Goal: Task Accomplishment & Management: Manage account settings

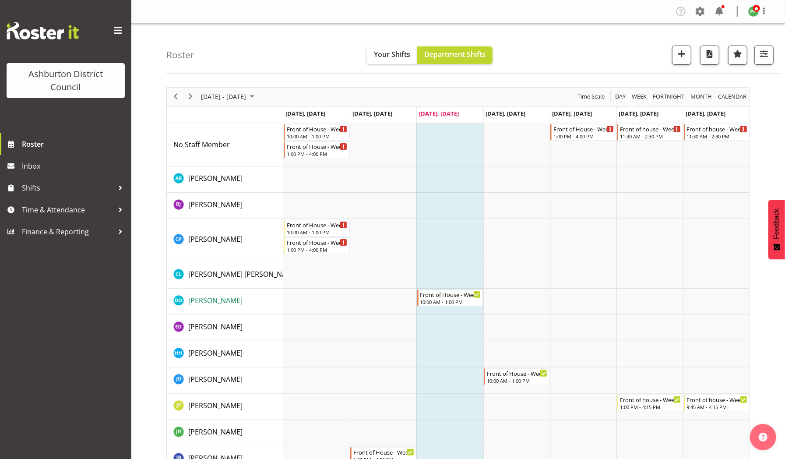
click at [233, 300] on span "[PERSON_NAME]" at bounding box center [215, 301] width 54 height 10
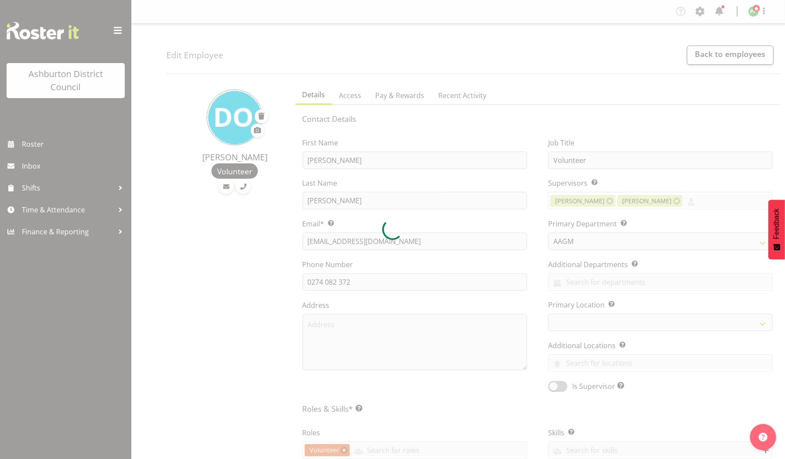
select select
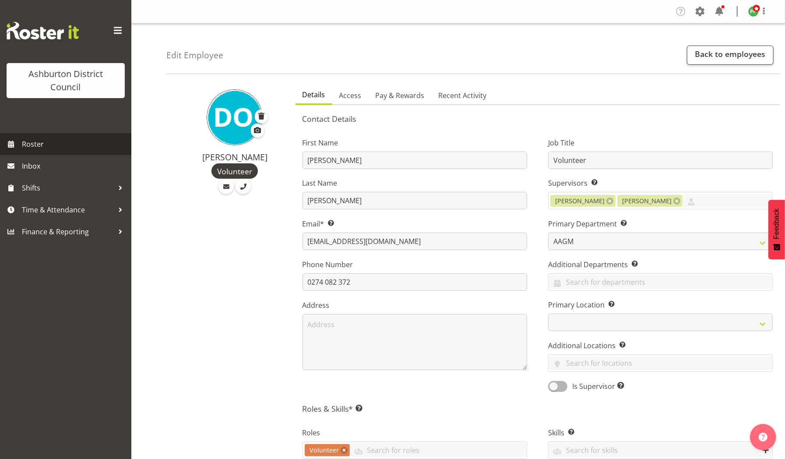
click at [32, 144] on span "Roster" at bounding box center [74, 144] width 105 height 13
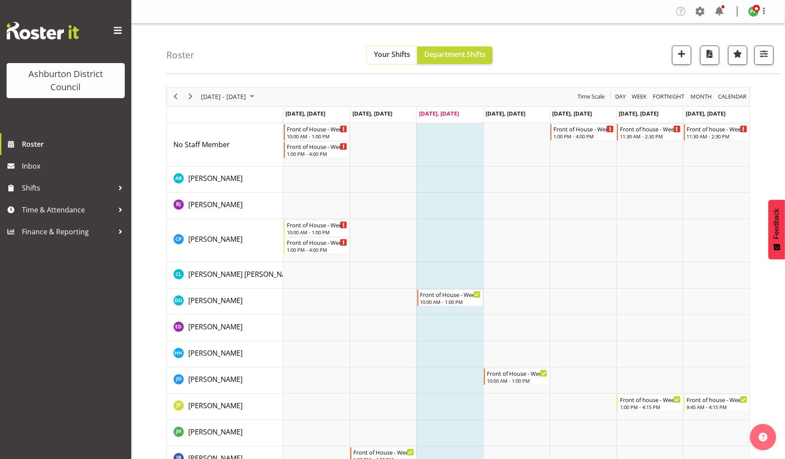
click at [398, 54] on span "Your Shifts" at bounding box center [392, 54] width 36 height 10
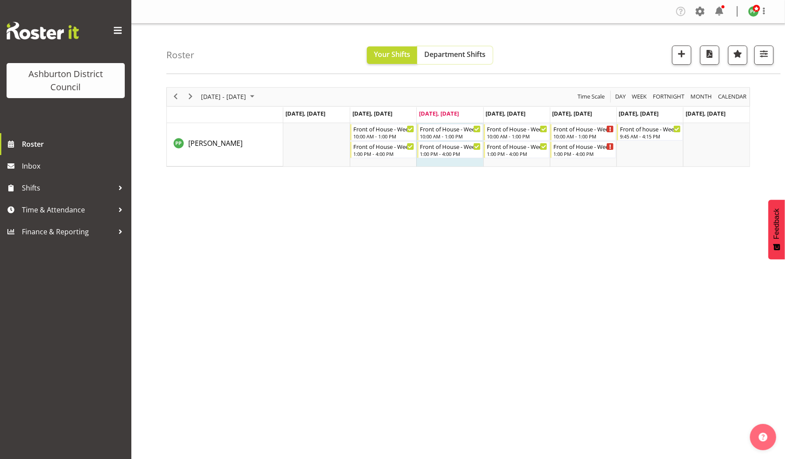
click at [464, 51] on span "Department Shifts" at bounding box center [454, 54] width 61 height 10
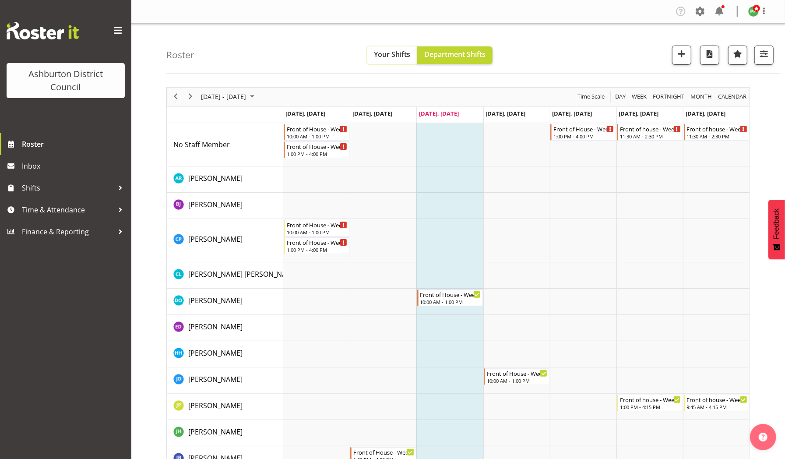
click at [390, 56] on span "Your Shifts" at bounding box center [392, 54] width 36 height 10
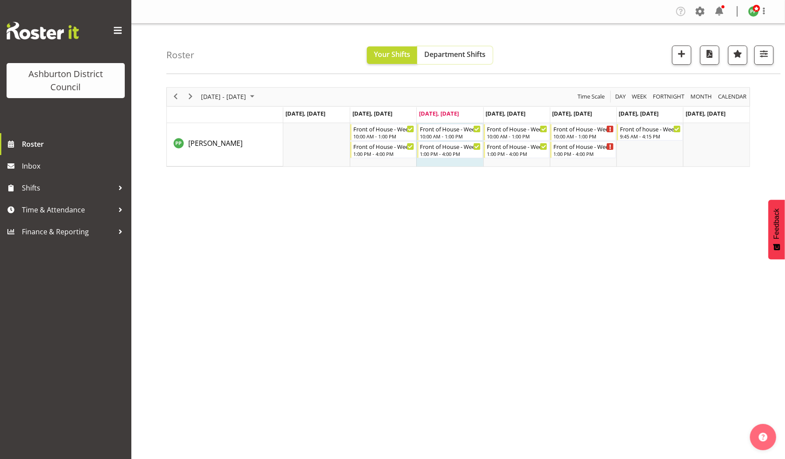
click at [458, 55] on span "Department Shifts" at bounding box center [454, 54] width 61 height 10
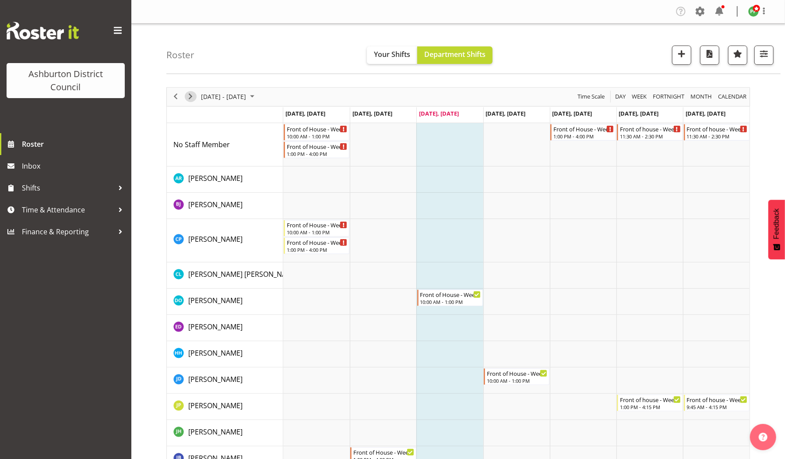
click at [192, 100] on span "Next" at bounding box center [190, 96] width 11 height 11
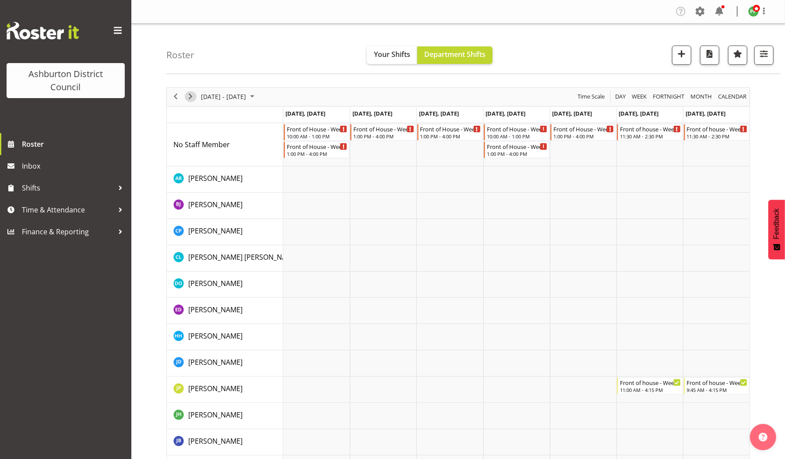
click at [192, 95] on span "Next" at bounding box center [190, 96] width 11 height 11
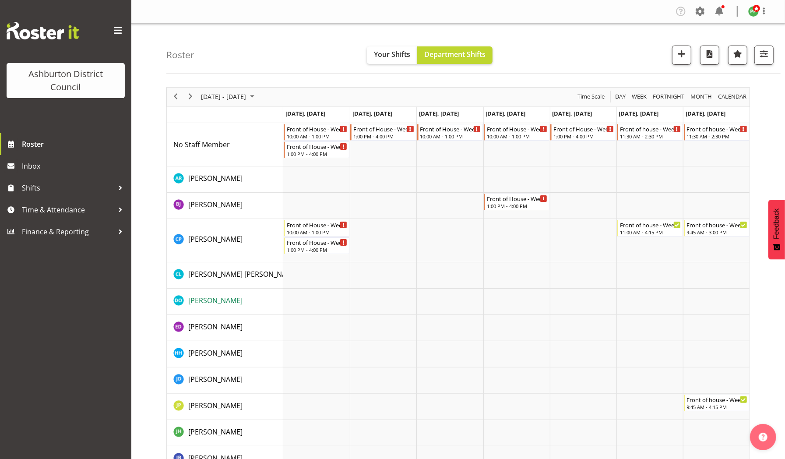
click at [224, 303] on span "[PERSON_NAME]" at bounding box center [215, 301] width 54 height 10
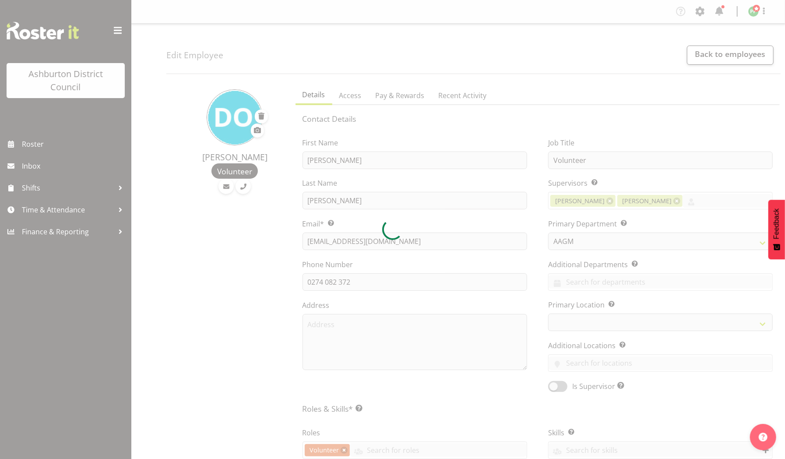
select select
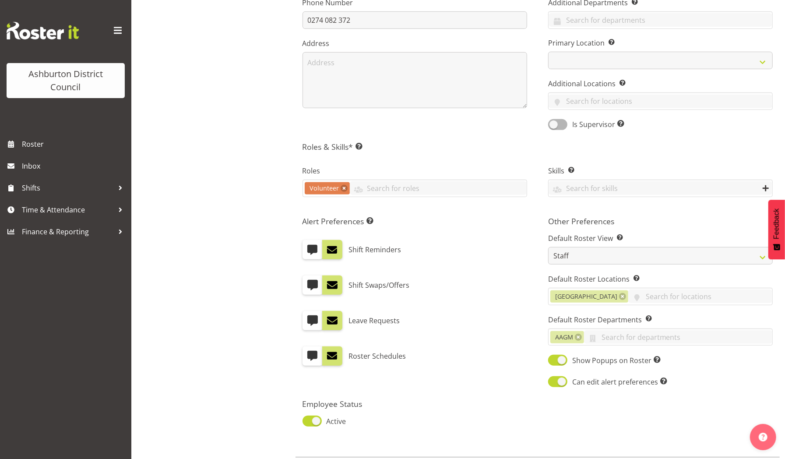
scroll to position [309, 0]
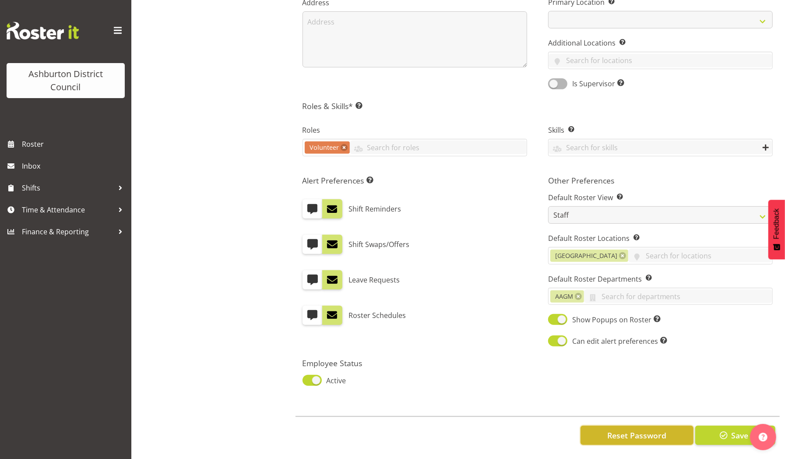
click at [626, 430] on span "Reset Password" at bounding box center [636, 435] width 59 height 11
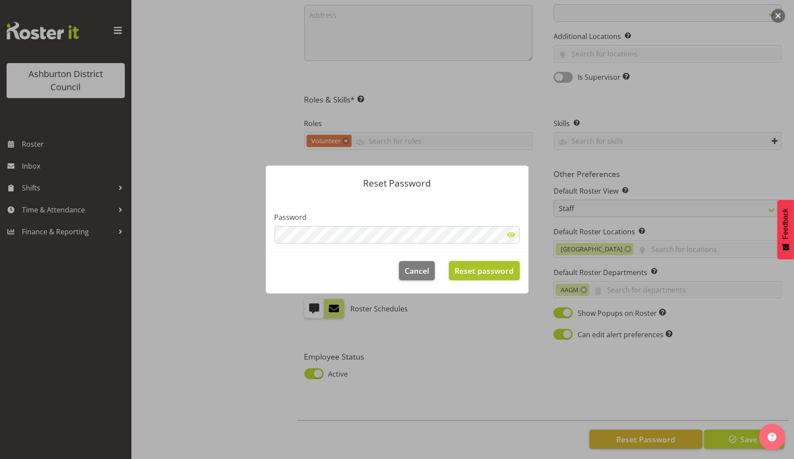
click at [495, 275] on span "Reset password" at bounding box center [484, 270] width 59 height 11
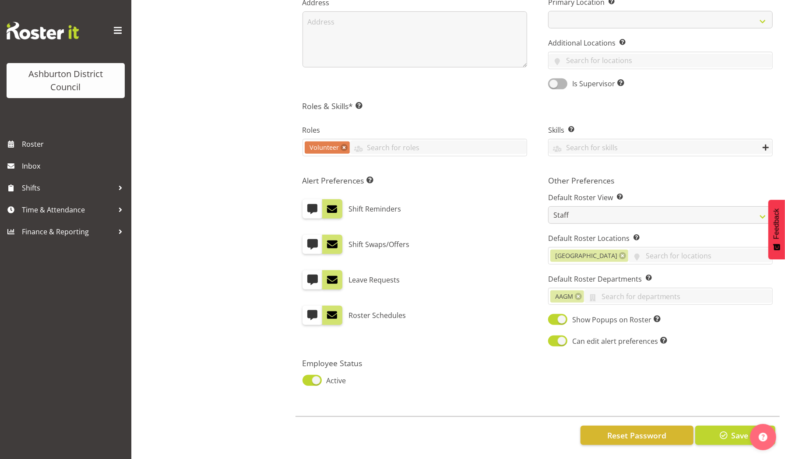
scroll to position [0, 0]
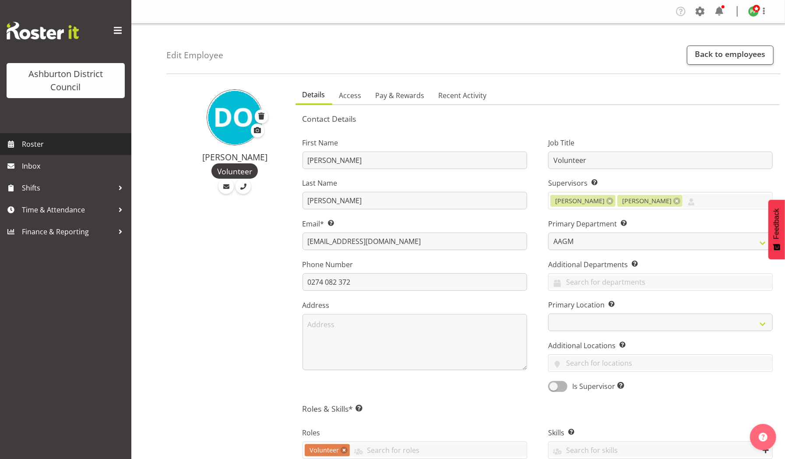
click at [31, 143] on span "Roster" at bounding box center [74, 144] width 105 height 13
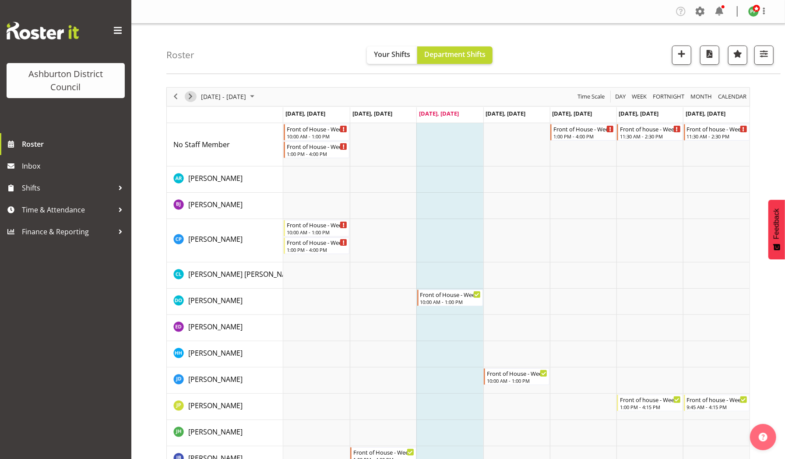
click at [189, 96] on span "Next" at bounding box center [190, 96] width 11 height 11
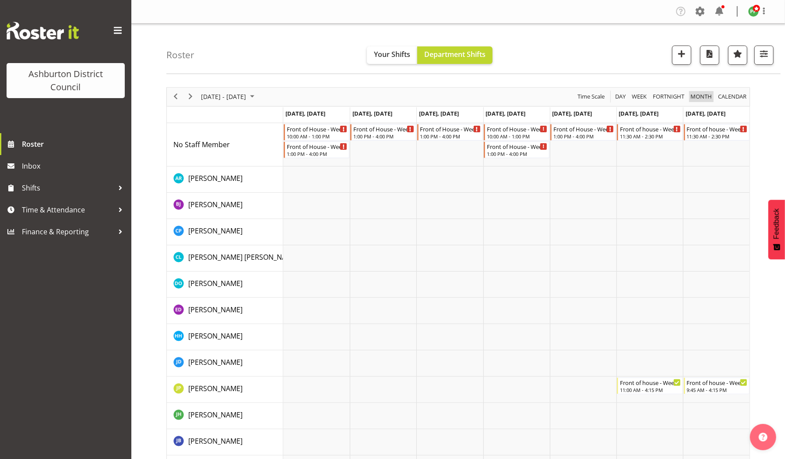
click at [699, 98] on span "Month" at bounding box center [701, 96] width 23 height 11
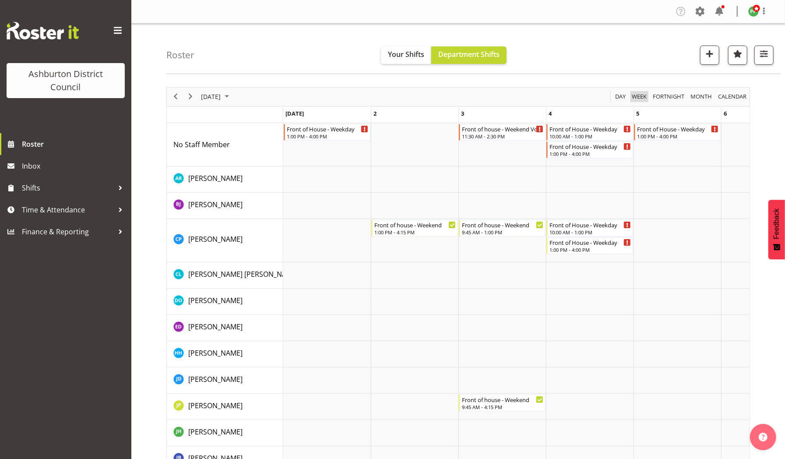
click at [635, 95] on span "Week" at bounding box center [639, 96] width 17 height 11
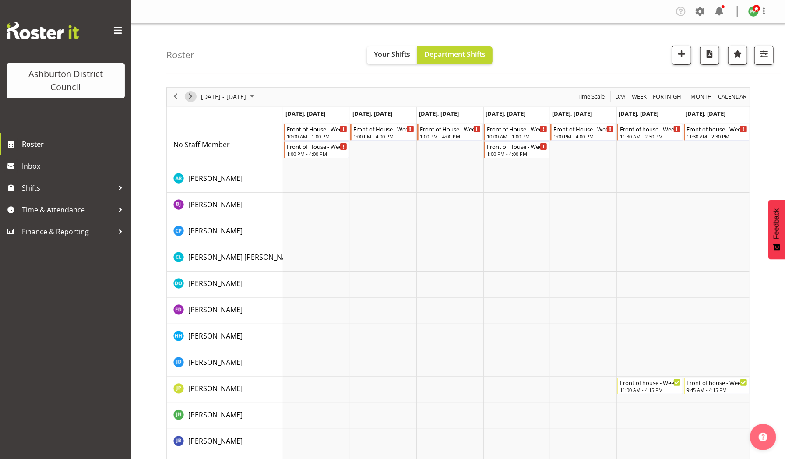
click at [188, 96] on span "Next" at bounding box center [190, 96] width 11 height 11
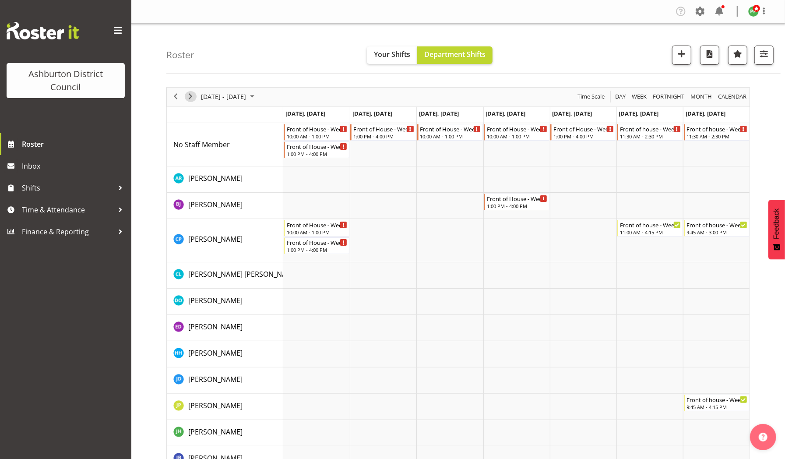
click at [187, 95] on span "Next" at bounding box center [190, 96] width 11 height 11
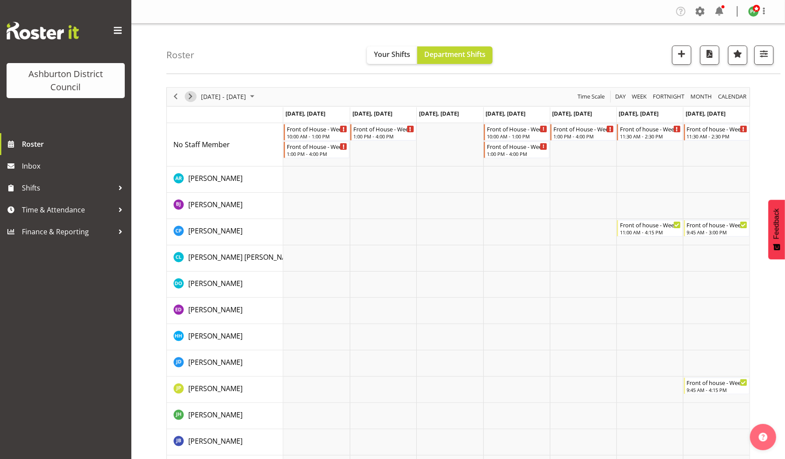
click at [186, 100] on span "Next" at bounding box center [190, 96] width 11 height 11
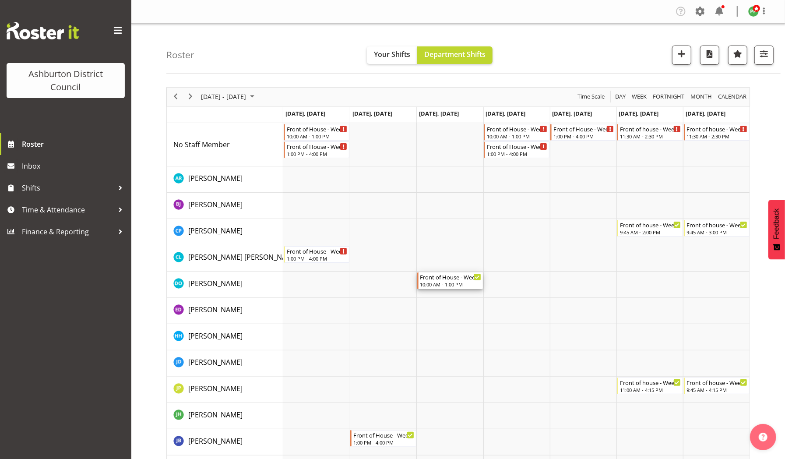
click at [434, 278] on div "Front of House - Weekday" at bounding box center [450, 276] width 61 height 9
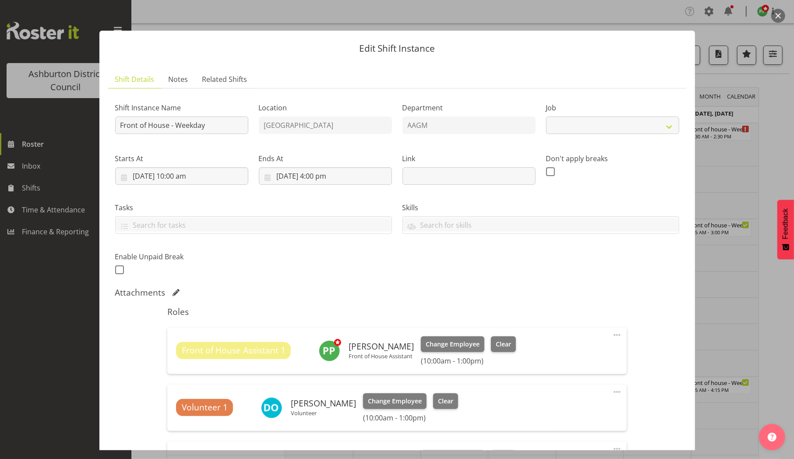
select select "10103"
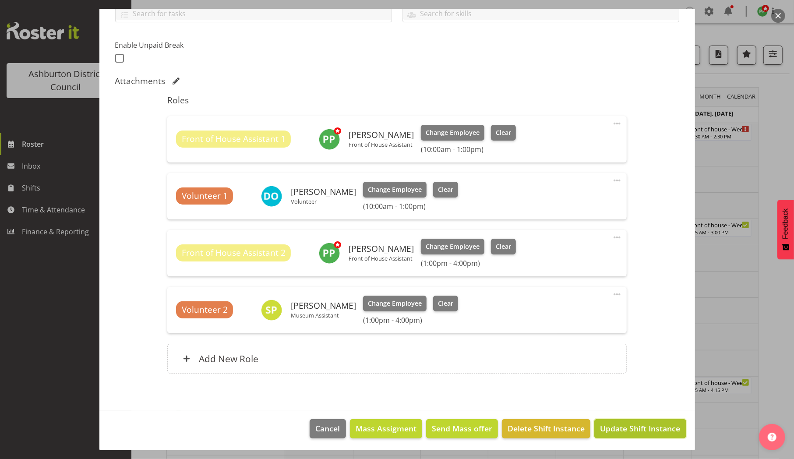
click at [602, 423] on span "Update Shift Instance" at bounding box center [640, 428] width 80 height 11
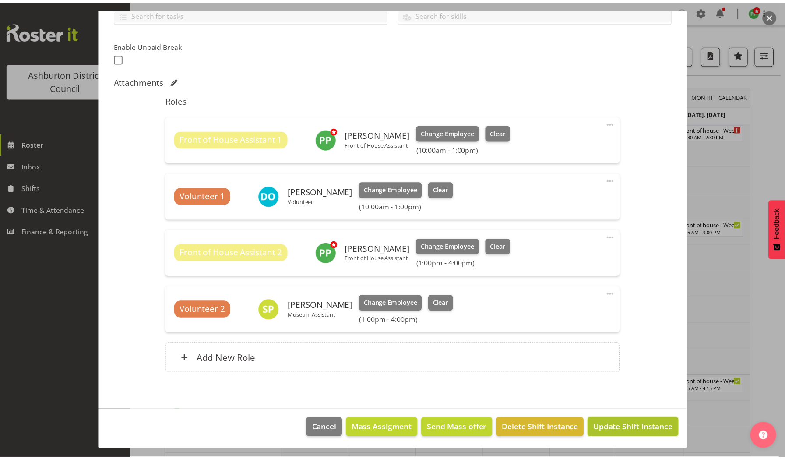
scroll to position [177, 0]
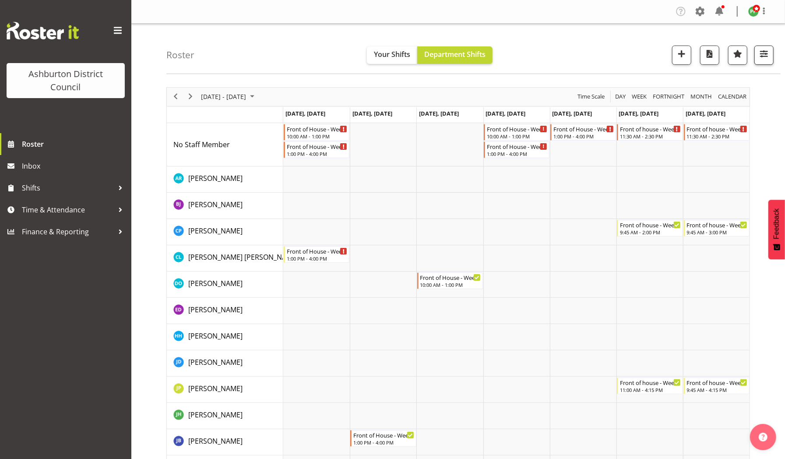
click at [766, 57] on span "button" at bounding box center [764, 53] width 11 height 11
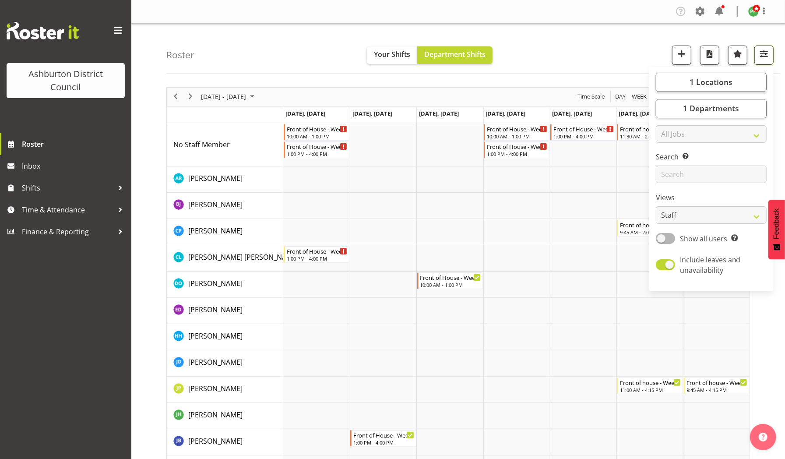
click at [759, 58] on span "button" at bounding box center [764, 53] width 11 height 11
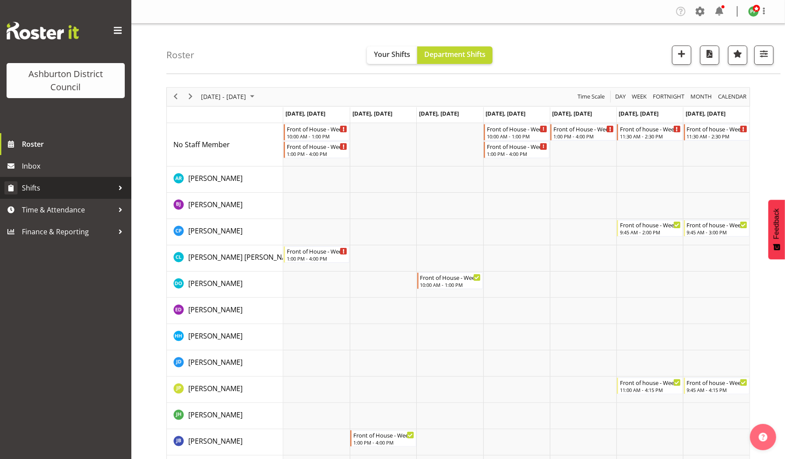
click at [112, 185] on span "Shifts" at bounding box center [68, 187] width 92 height 13
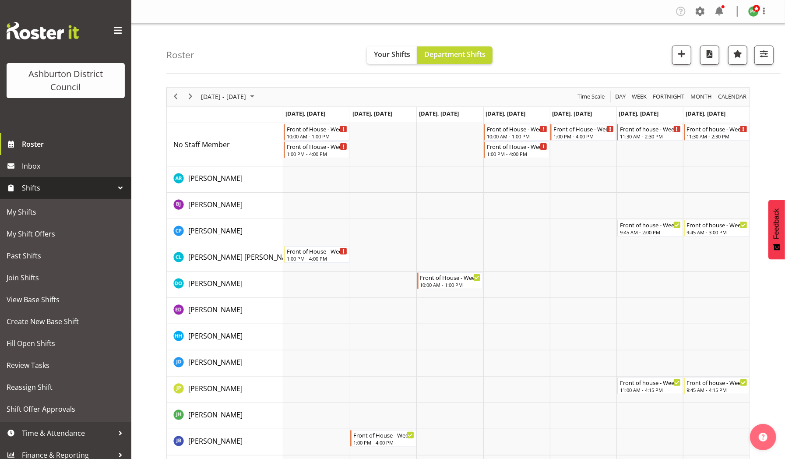
click at [114, 191] on div at bounding box center [120, 187] width 13 height 13
